Goal: Task Accomplishment & Management: Complete application form

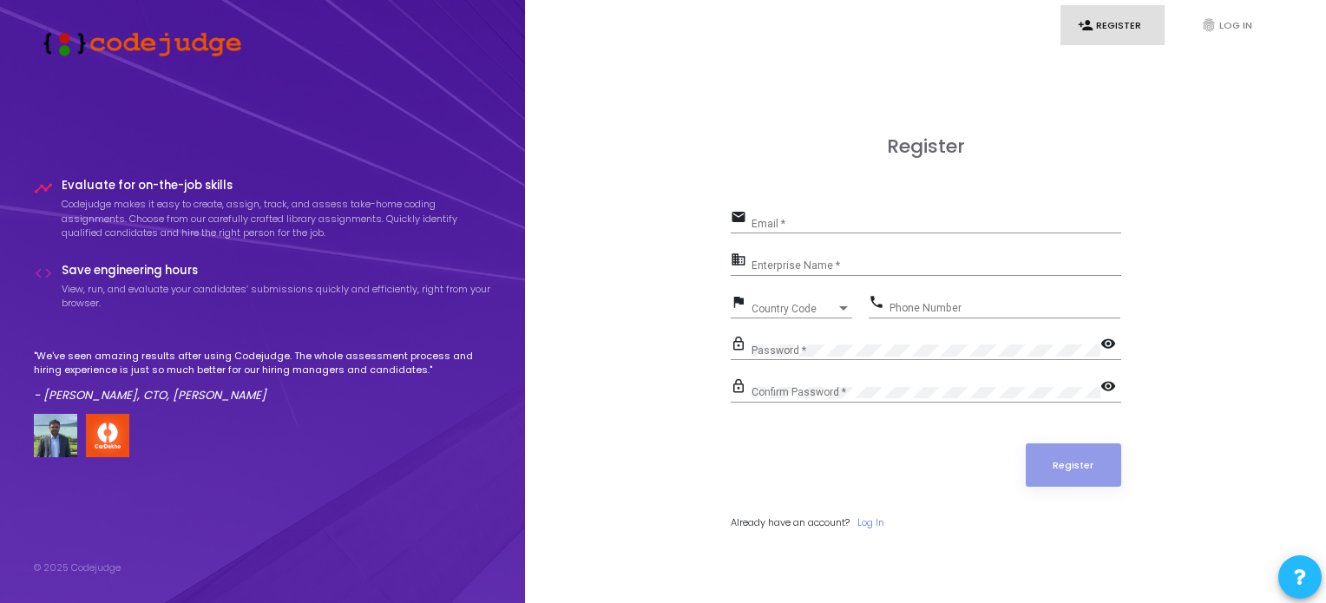
click at [819, 214] on div "Email *" at bounding box center [937, 220] width 370 height 27
click at [798, 259] on div "Enterprise Name *" at bounding box center [937, 262] width 370 height 27
click at [777, 216] on div "Email *" at bounding box center [937, 220] width 370 height 27
click at [756, 260] on div "Enterprise Name *" at bounding box center [937, 262] width 370 height 27
click at [594, 287] on div "Register email Email * Required field business Enterprise Name * Required field…" at bounding box center [925, 351] width 763 height 603
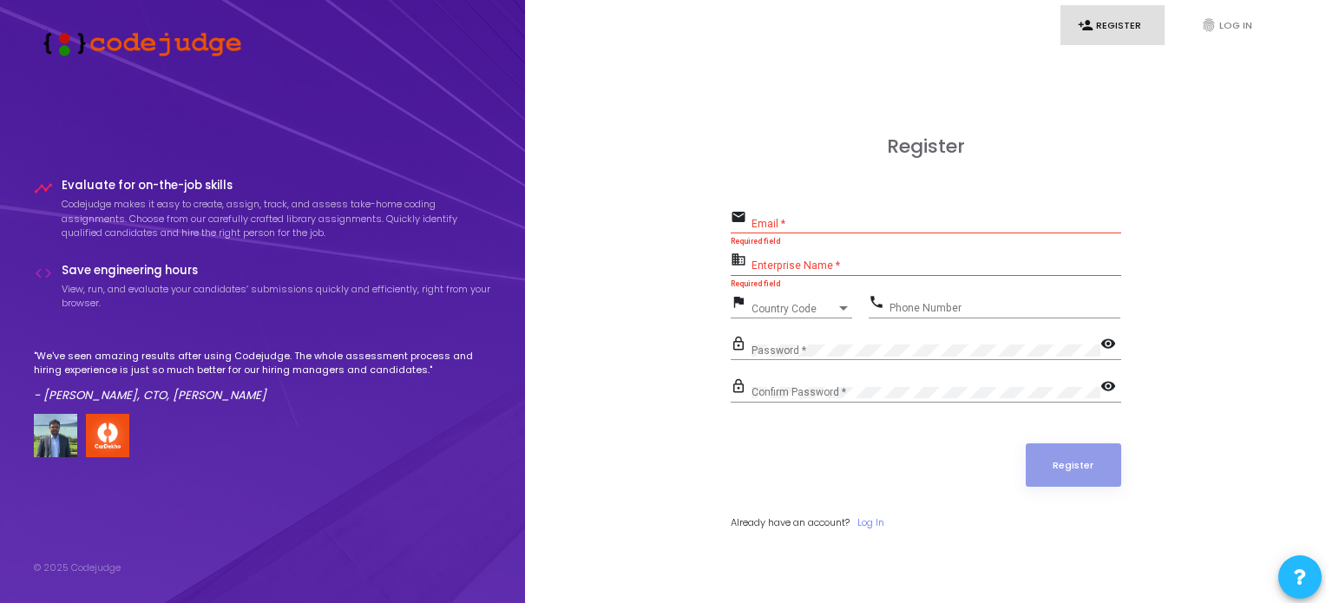
click at [784, 256] on div "Enterprise Name *" at bounding box center [937, 262] width 370 height 27
type input "student"
click at [764, 217] on div "Email *" at bounding box center [937, 220] width 370 height 27
type input "[EMAIL_ADDRESS][DOMAIN_NAME]"
click at [795, 305] on span "Country Code" at bounding box center [783, 308] width 62 height 11
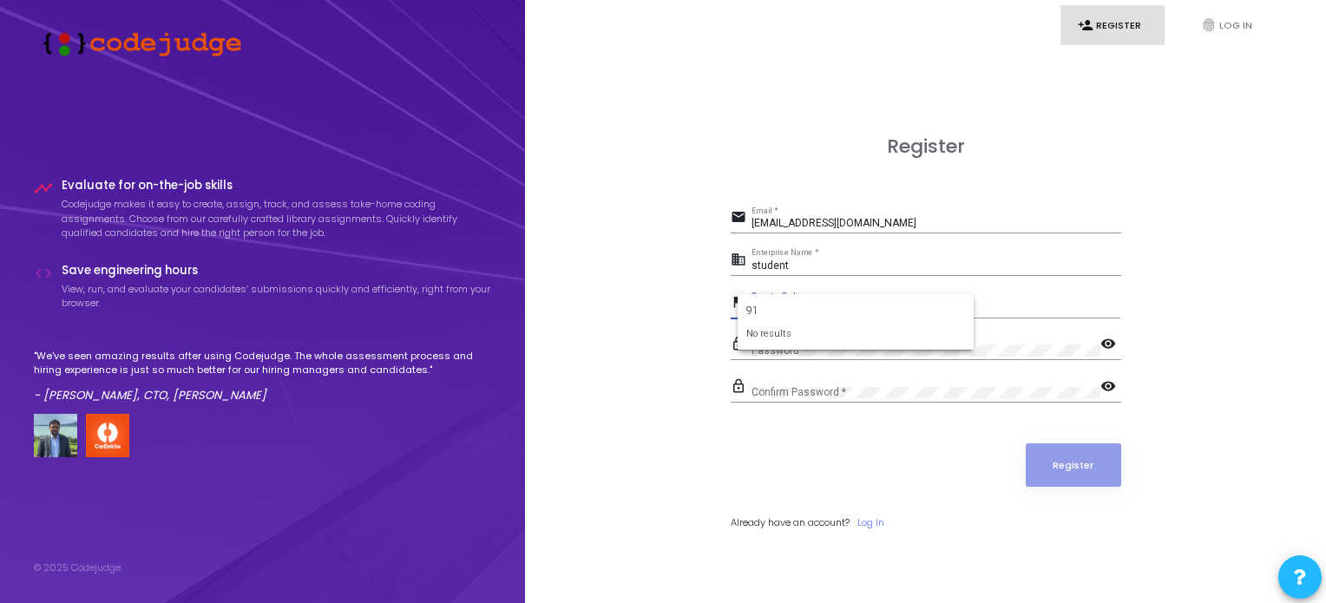
type input "9"
type input "+"
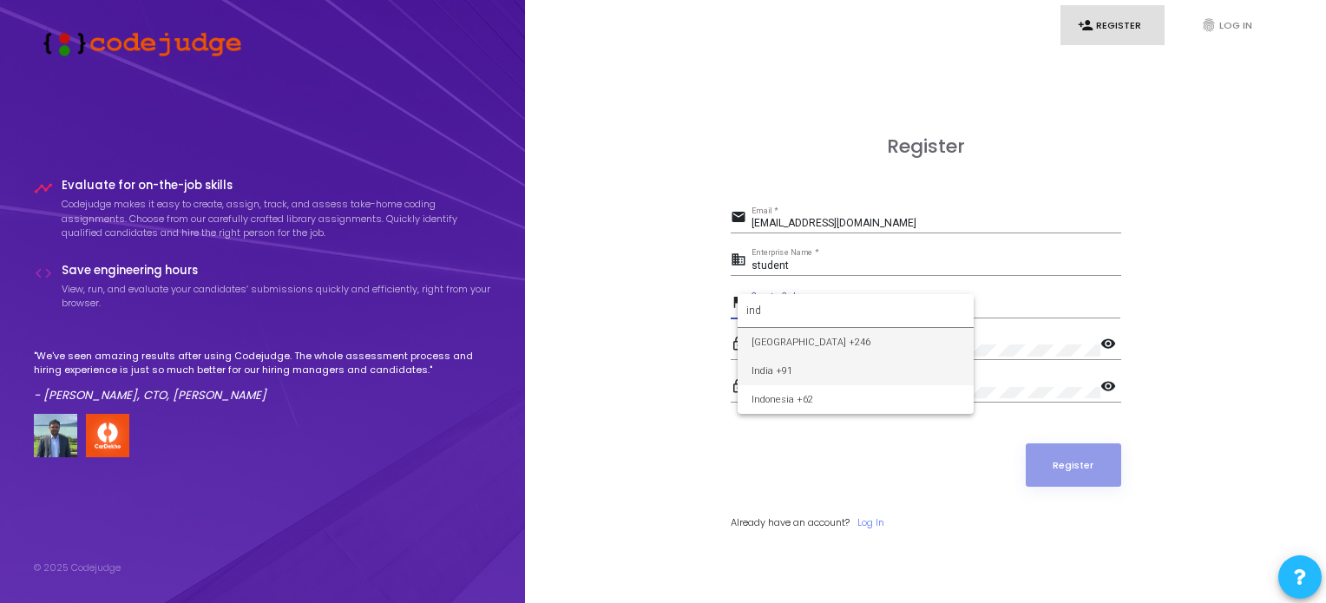
type input "ind"
click at [806, 361] on span "India +91" at bounding box center [856, 371] width 208 height 29
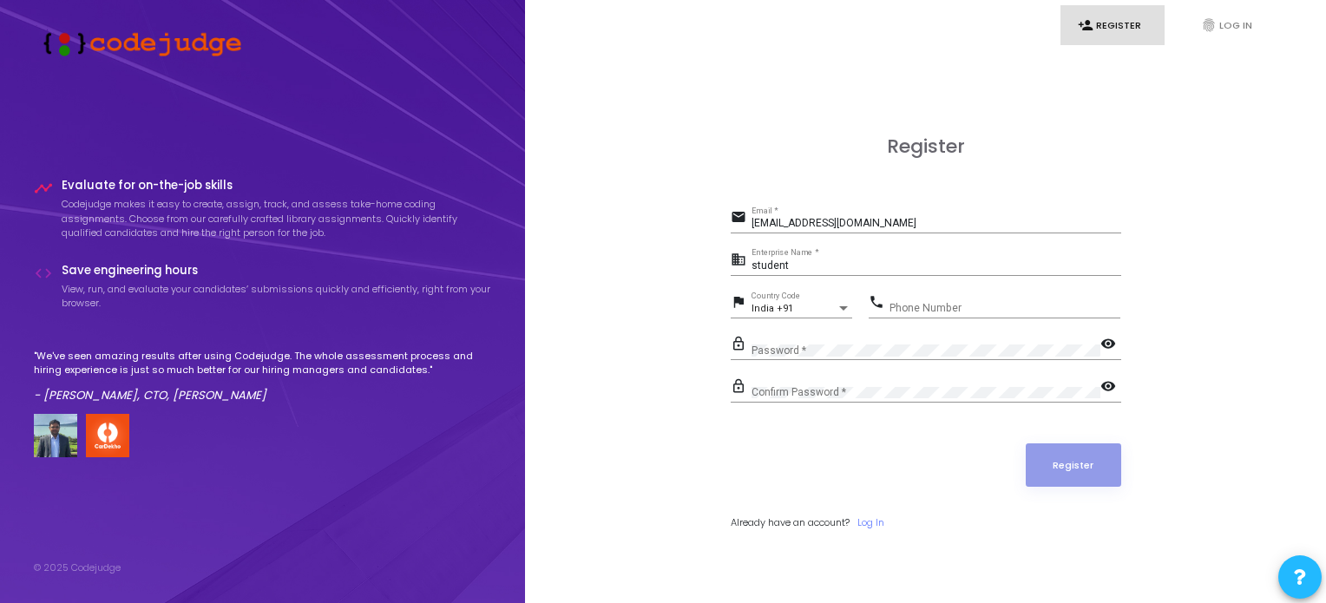
click at [926, 299] on div "Phone Number" at bounding box center [1005, 304] width 231 height 27
type input "6393958333"
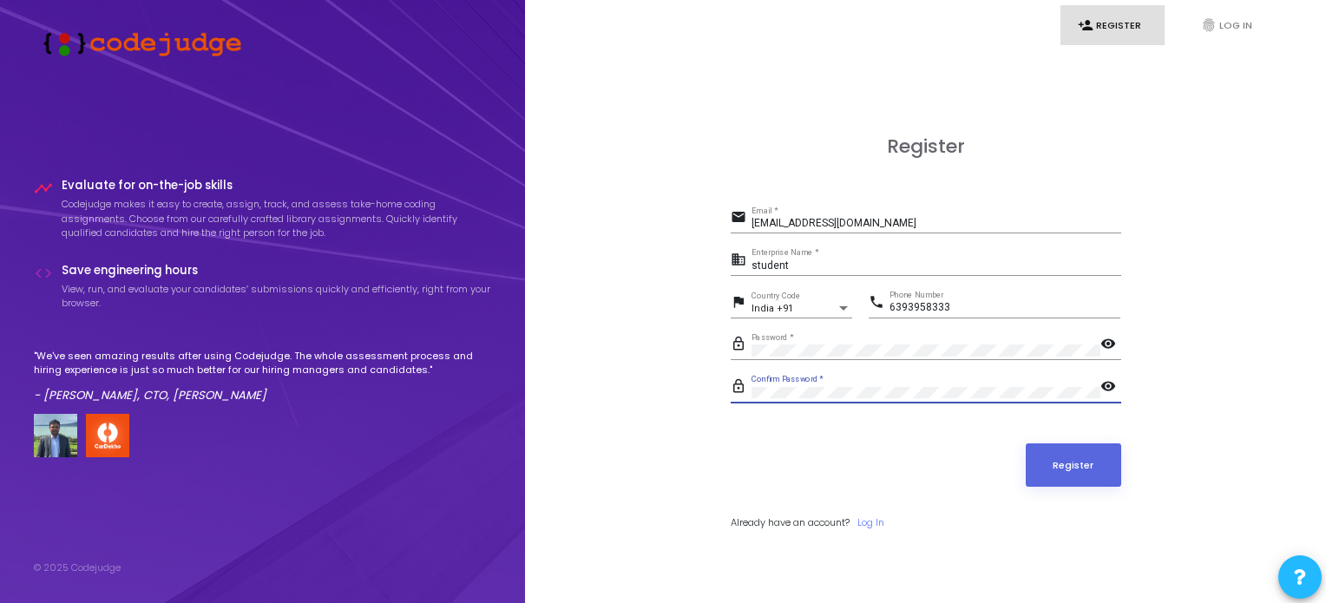
click at [1026, 444] on button "Register" at bounding box center [1073, 465] width 95 height 43
click at [815, 222] on input "[EMAIL_ADDRESS][DOMAIN_NAME]" at bounding box center [937, 224] width 370 height 12
click at [874, 226] on input "[EMAIL_ADDRESS][DOMAIN_NAME]" at bounding box center [937, 224] width 370 height 12
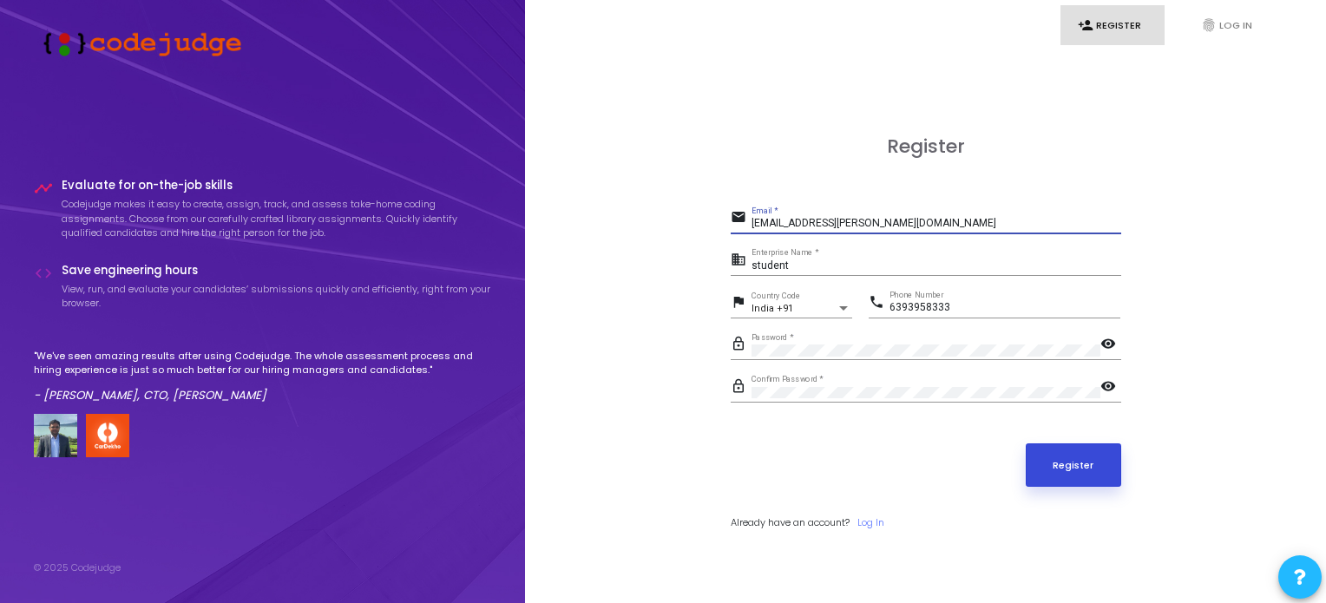
type input "[EMAIL_ADDRESS][PERSON_NAME][DOMAIN_NAME]"
click at [1058, 457] on button "Register" at bounding box center [1073, 465] width 95 height 43
